Goal: Task Accomplishment & Management: Complete application form

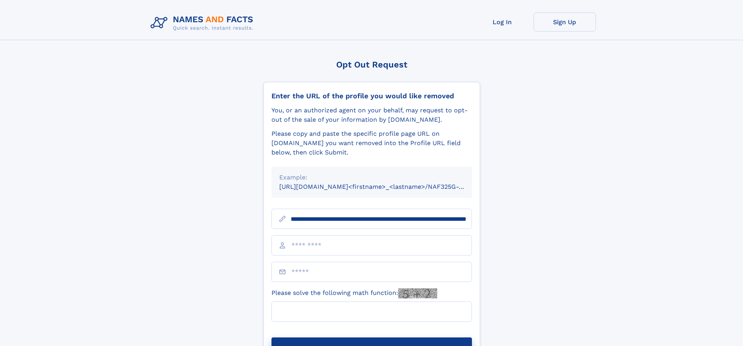
scroll to position [0, 95]
type input "**********"
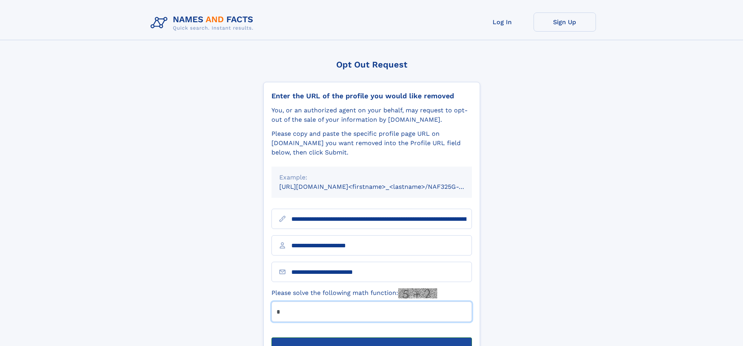
type input "*"
click at [371, 337] on button "Submit Opt Out Request" at bounding box center [372, 349] width 201 height 25
